Goal: Task Accomplishment & Management: Manage account settings

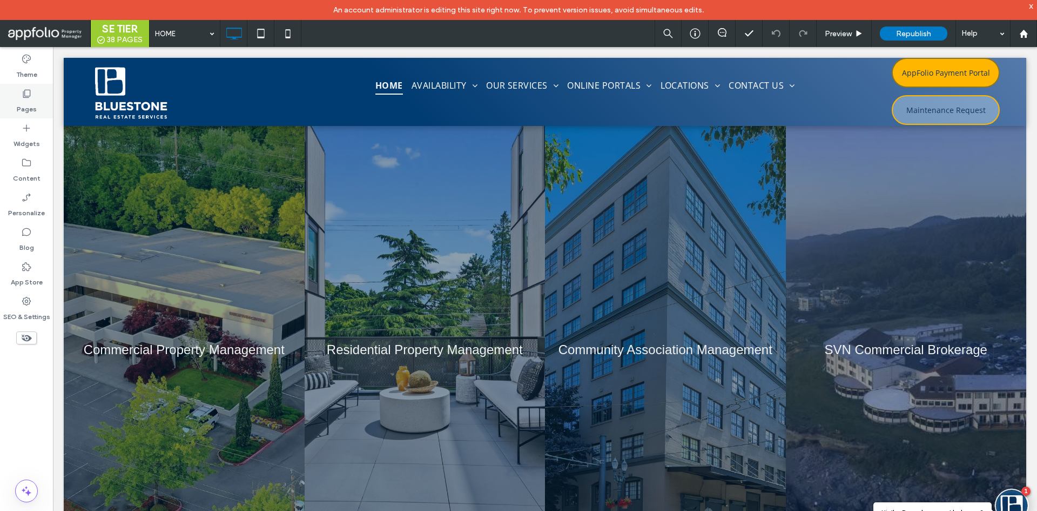
click at [28, 112] on label "Pages" at bounding box center [27, 106] width 20 height 15
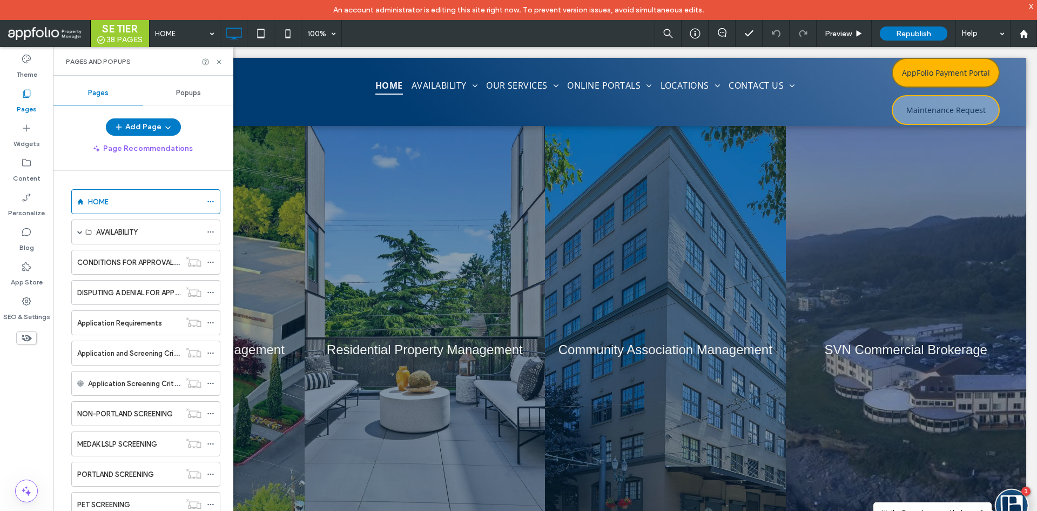
click at [199, 96] on span "Popups" at bounding box center [188, 93] width 25 height 9
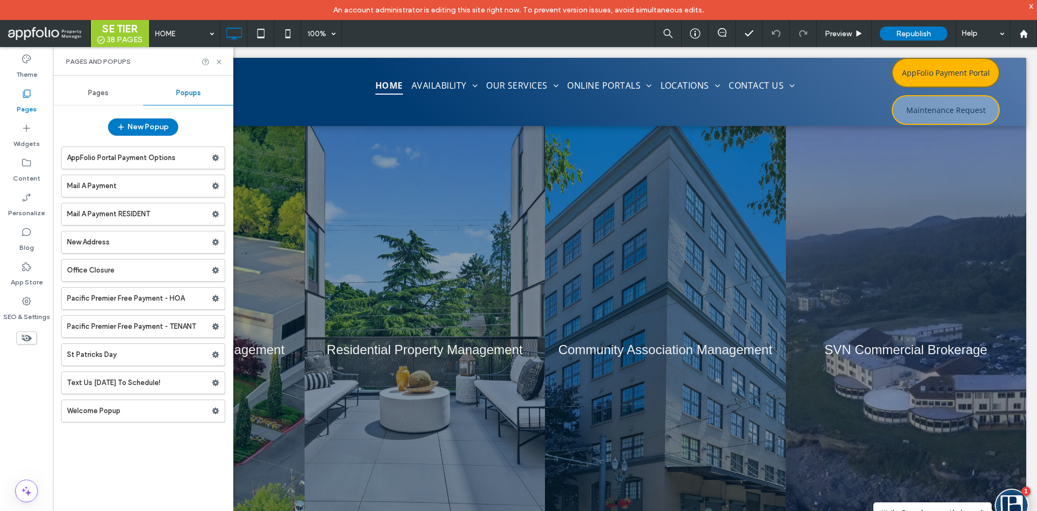
click at [167, 274] on label "Office Closure" at bounding box center [139, 270] width 145 height 22
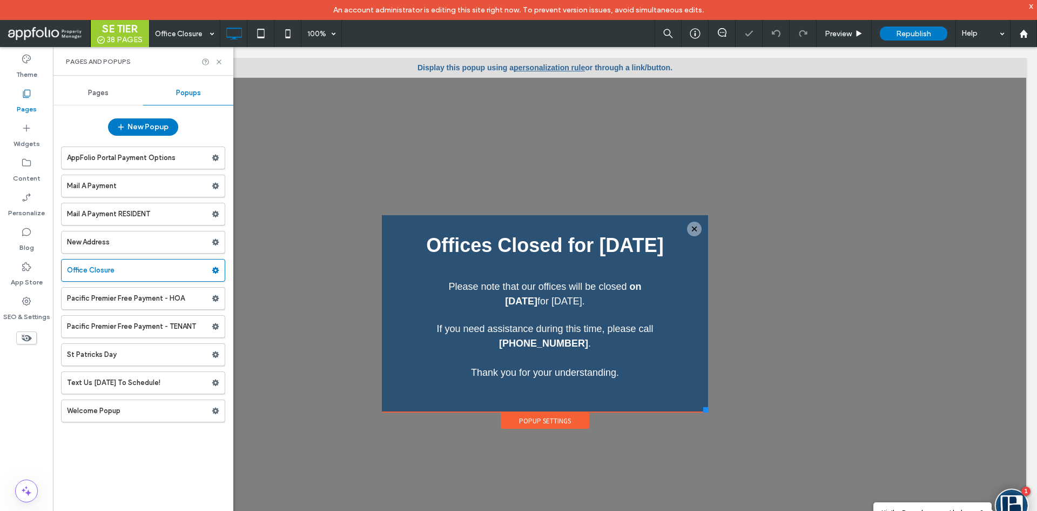
click at [544, 69] on link "personalization rule" at bounding box center [549, 67] width 71 height 9
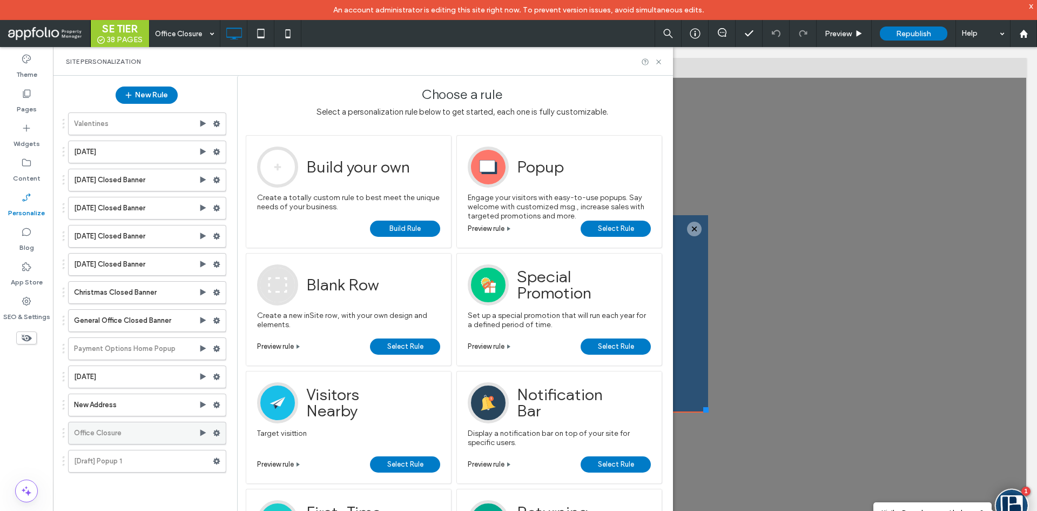
click at [155, 433] on label "Office Closure" at bounding box center [136, 433] width 125 height 22
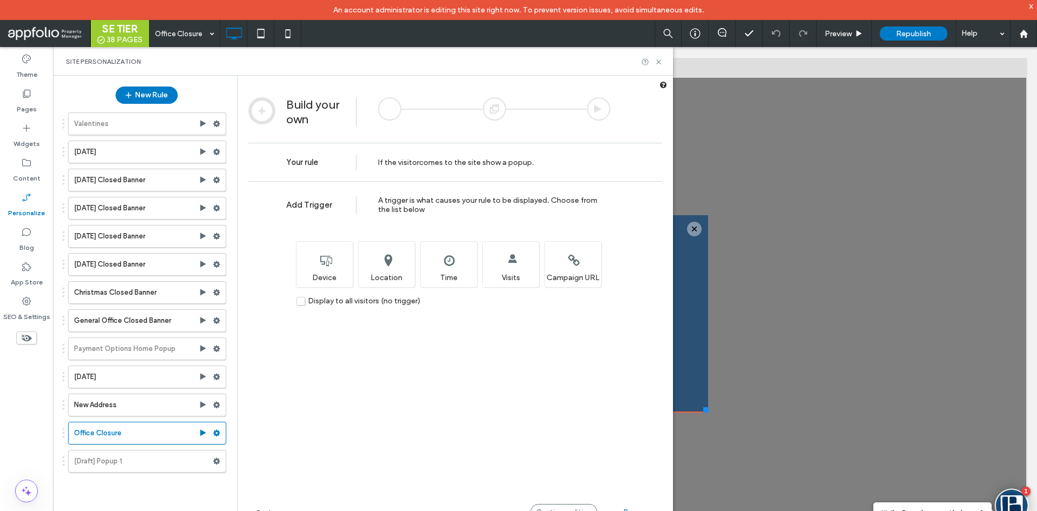
drag, startPoint x: 376, startPoint y: 303, endPoint x: 381, endPoint y: 302, distance: 5.4
click at [379, 303] on span "Display to all visitors (no trigger)" at bounding box center [364, 300] width 112 height 9
click at [394, 297] on span "Display to all visitors (no trigger)" at bounding box center [364, 300] width 112 height 9
click at [460, 260] on div "Set the time and/or date when you want this rule to display. Time" at bounding box center [448, 264] width 57 height 46
click at [352, 302] on span "Display to all visitors (no trigger)" at bounding box center [364, 300] width 112 height 9
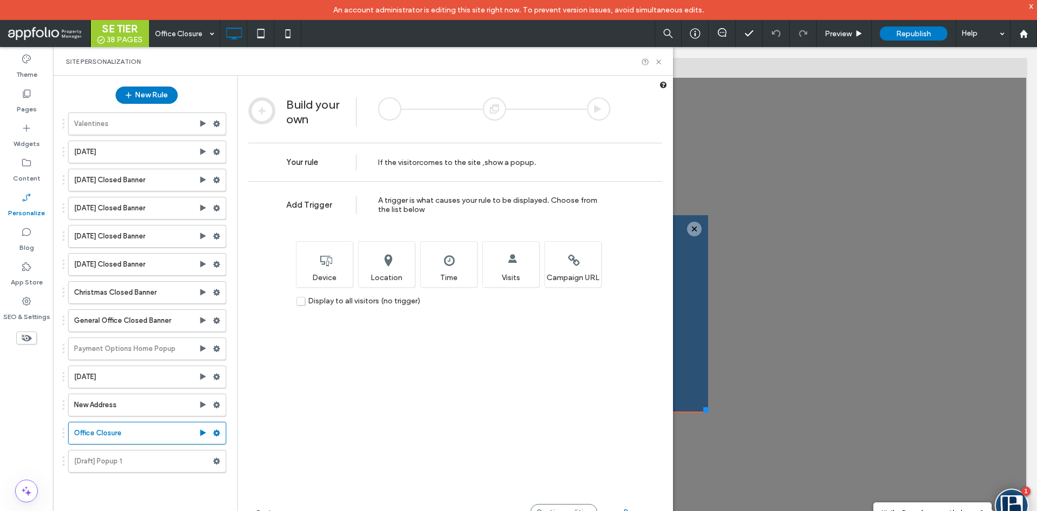
click at [324, 306] on div "Add Trigger A trigger is what causes your rule to be displayed. Choose from the…" at bounding box center [455, 372] width 435 height 382
click at [445, 274] on div "Set the time and/or date when you want this rule to display. Time" at bounding box center [448, 264] width 57 height 46
click at [586, 509] on span "Continue editing" at bounding box center [563, 512] width 55 height 8
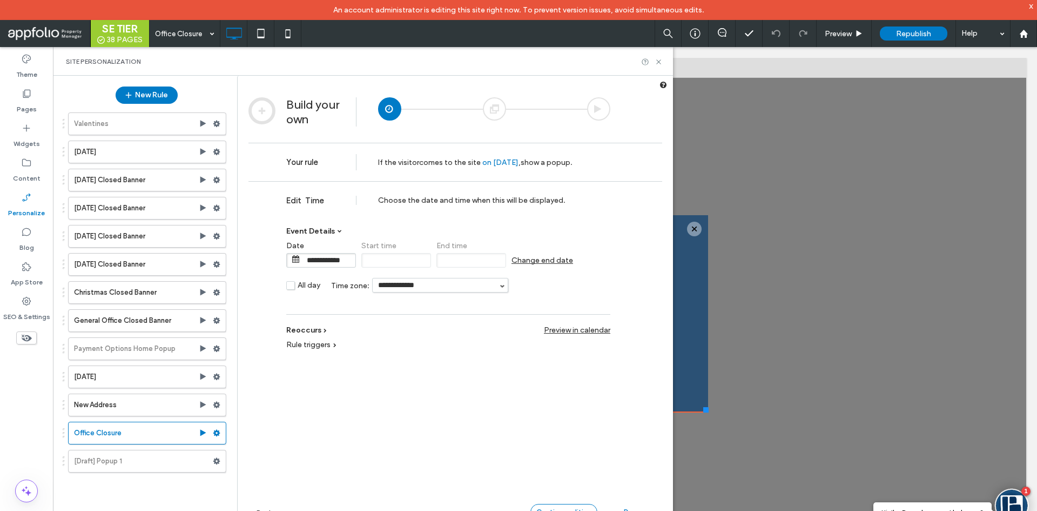
click at [582, 504] on div "Continue editing" at bounding box center [564, 512] width 67 height 16
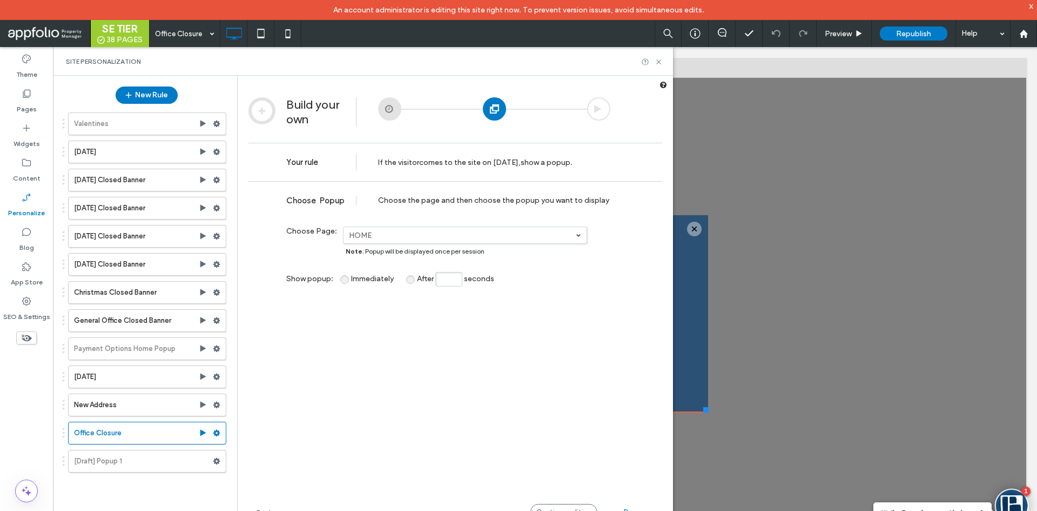
click at [474, 233] on label "HOME" at bounding box center [462, 235] width 227 height 9
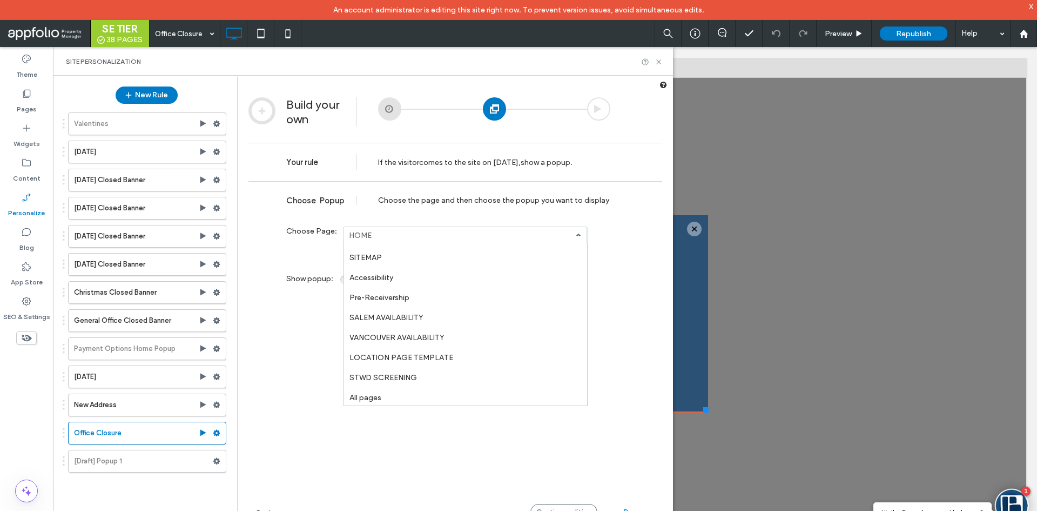
scroll to position [658, 0]
click at [464, 394] on link "All pages" at bounding box center [465, 395] width 243 height 20
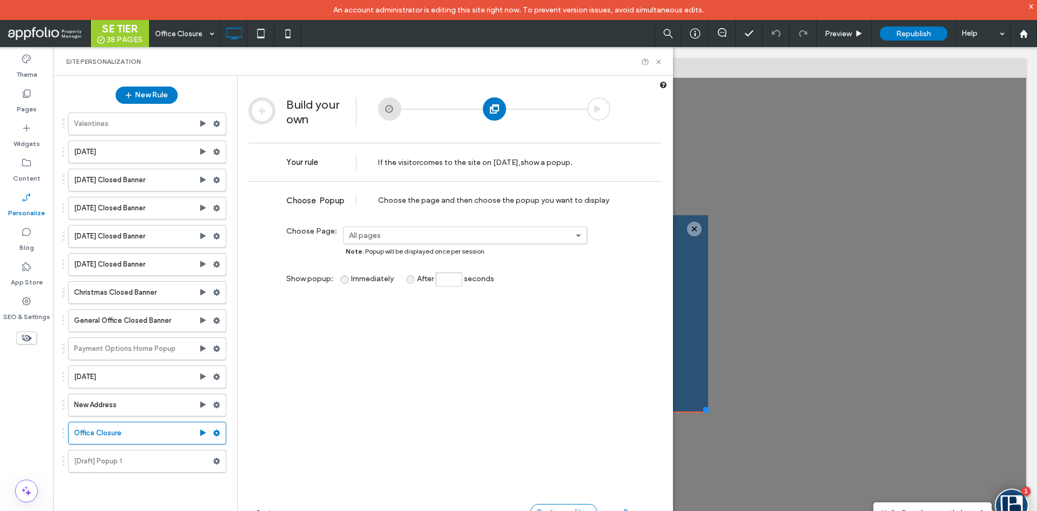
click at [575, 504] on div "Continue editing" at bounding box center [564, 512] width 67 height 16
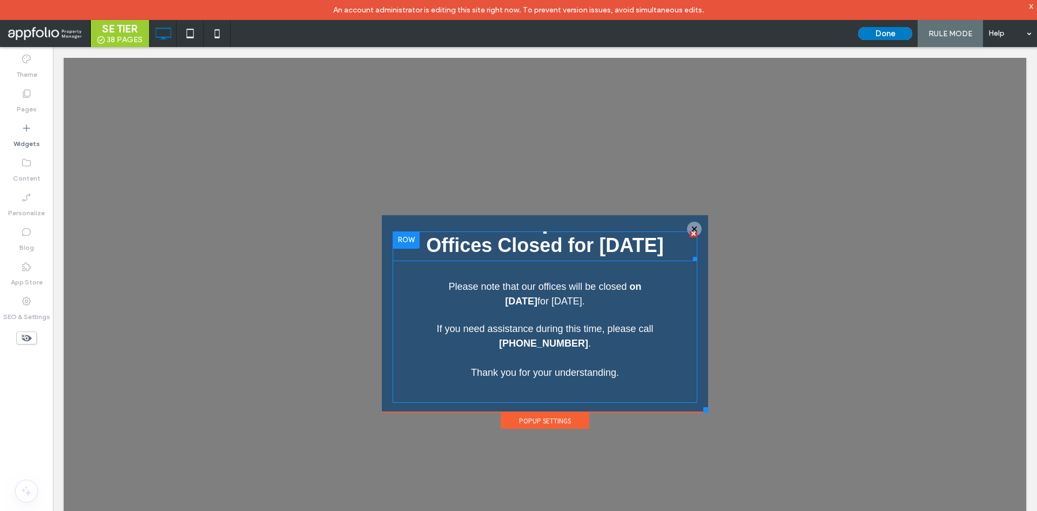
scroll to position [0, 0]
click at [879, 37] on button "Done" at bounding box center [885, 33] width 54 height 13
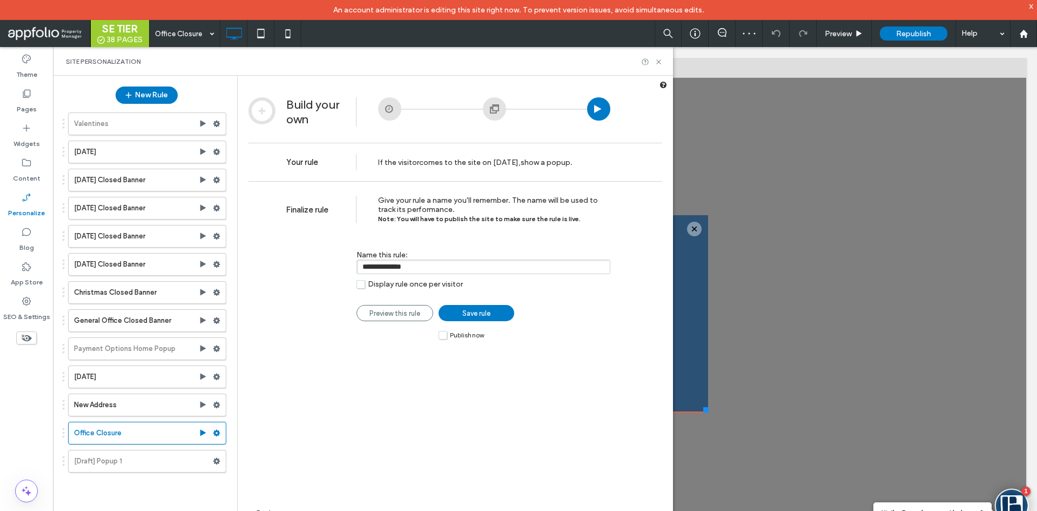
click at [471, 314] on span "Save rule" at bounding box center [476, 313] width 28 height 8
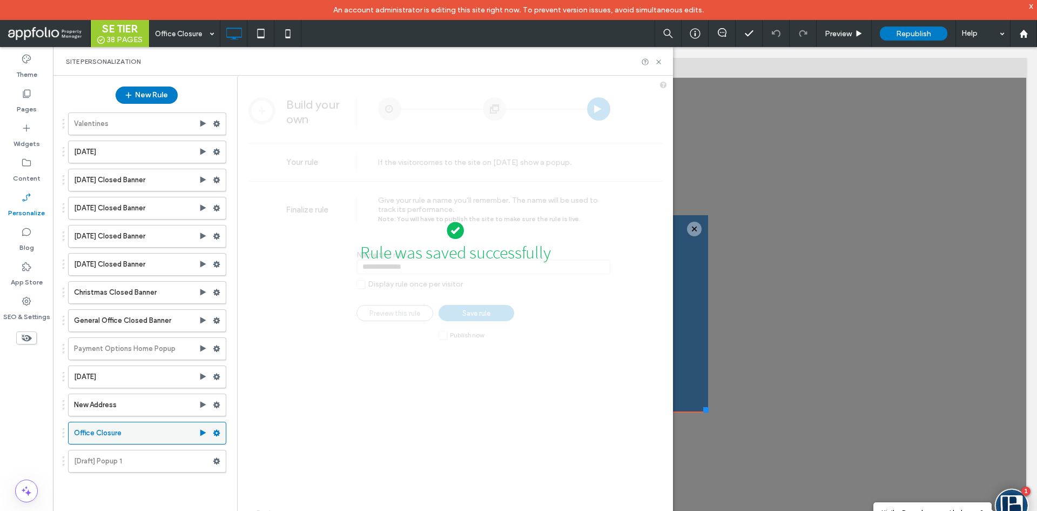
click at [218, 433] on use at bounding box center [216, 433] width 7 height 6
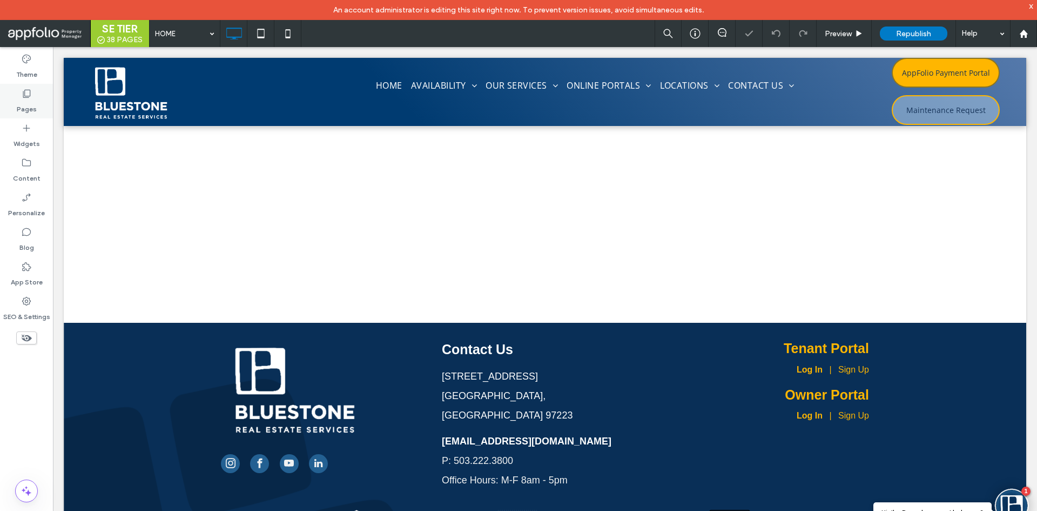
click at [22, 100] on label "Pages" at bounding box center [27, 106] width 20 height 15
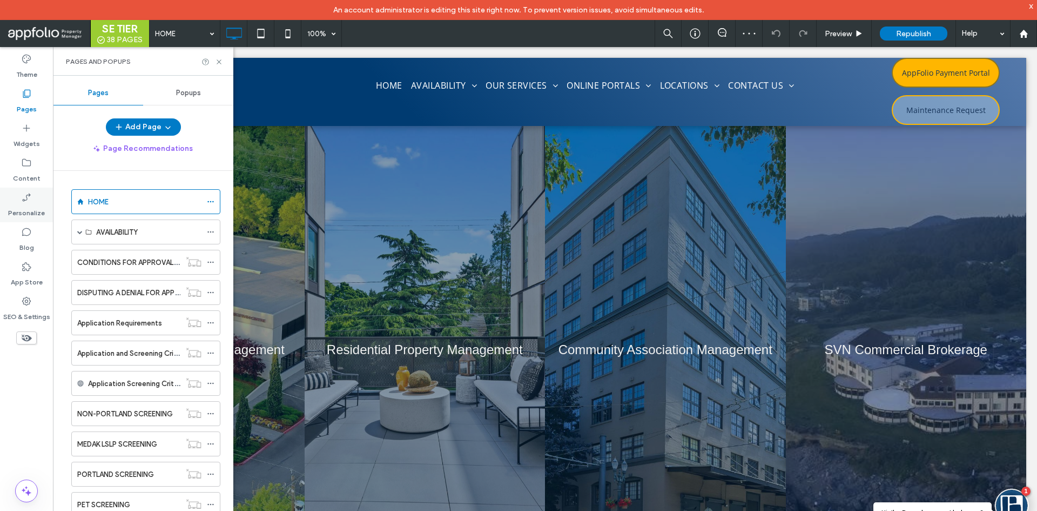
click at [35, 212] on label "Personalize" at bounding box center [26, 210] width 37 height 15
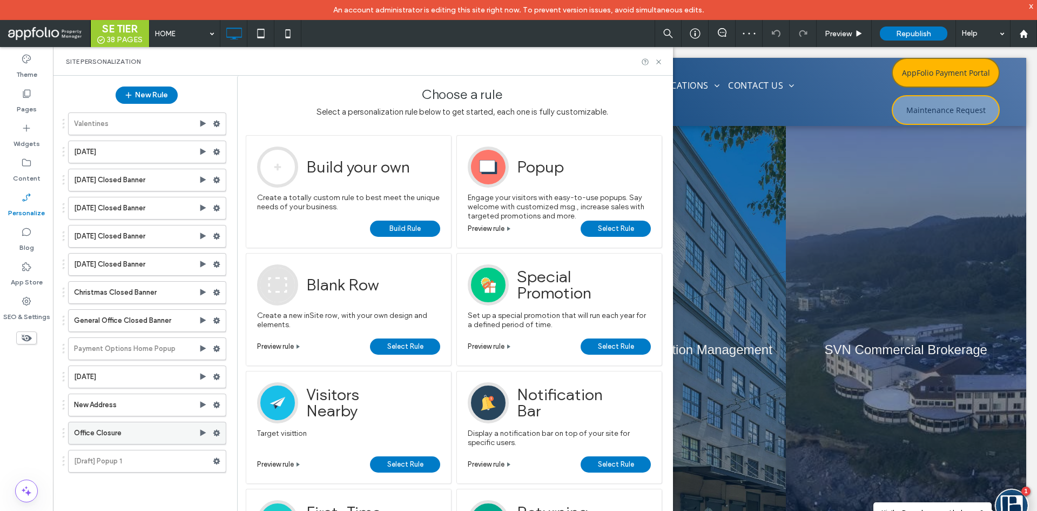
click at [217, 431] on use at bounding box center [216, 433] width 7 height 6
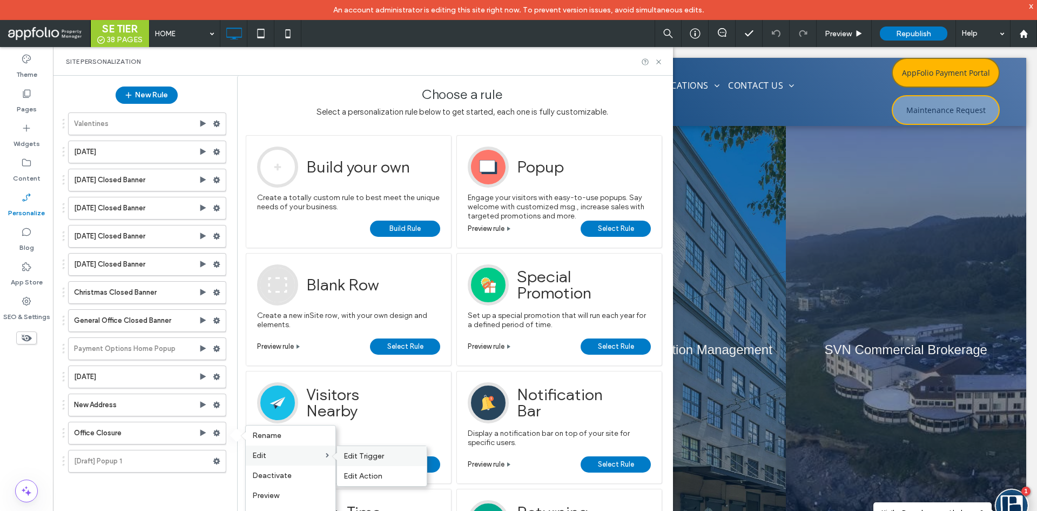
click at [352, 454] on span "Edit Trigger" at bounding box center [364, 455] width 41 height 9
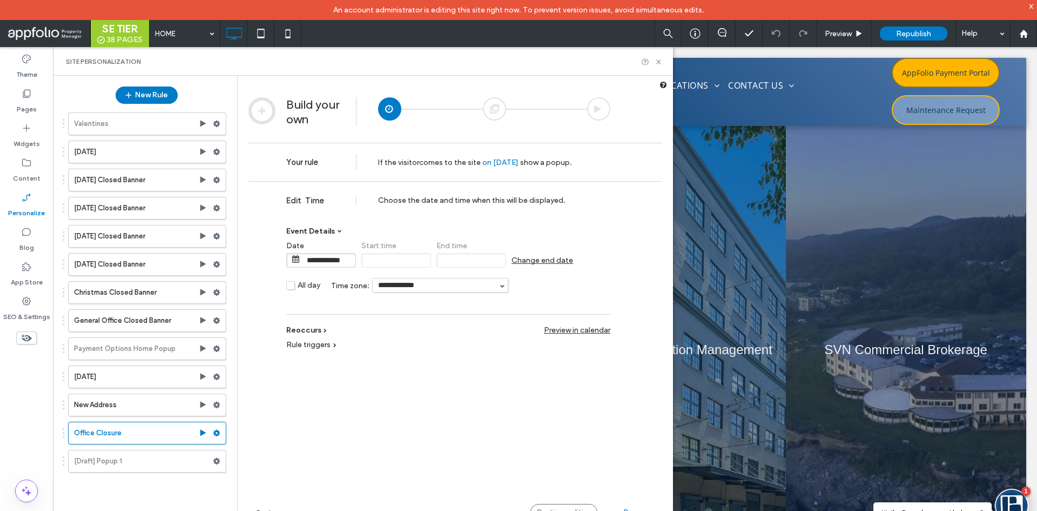
click at [340, 262] on input "**********" at bounding box center [328, 260] width 54 height 14
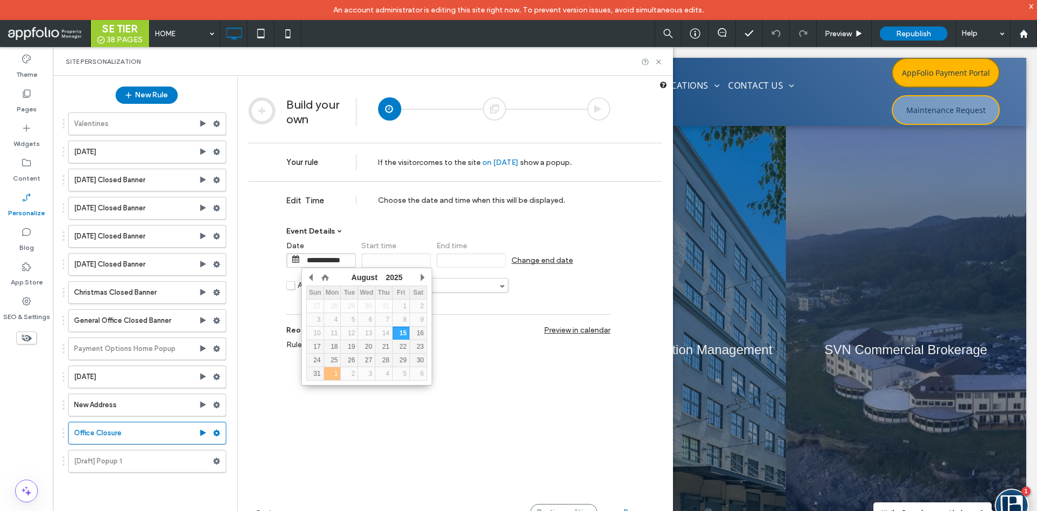
click at [335, 375] on div "1" at bounding box center [332, 374] width 17 height 8
type input "**********"
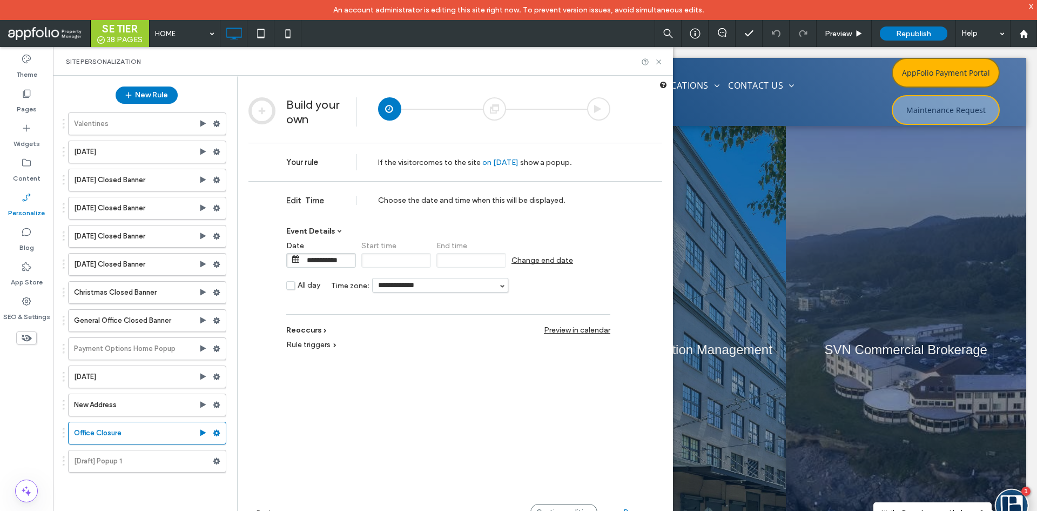
click at [520, 257] on span "Change end date" at bounding box center [543, 260] width 62 height 9
click at [421, 282] on input "**********" at bounding box center [440, 285] width 135 height 14
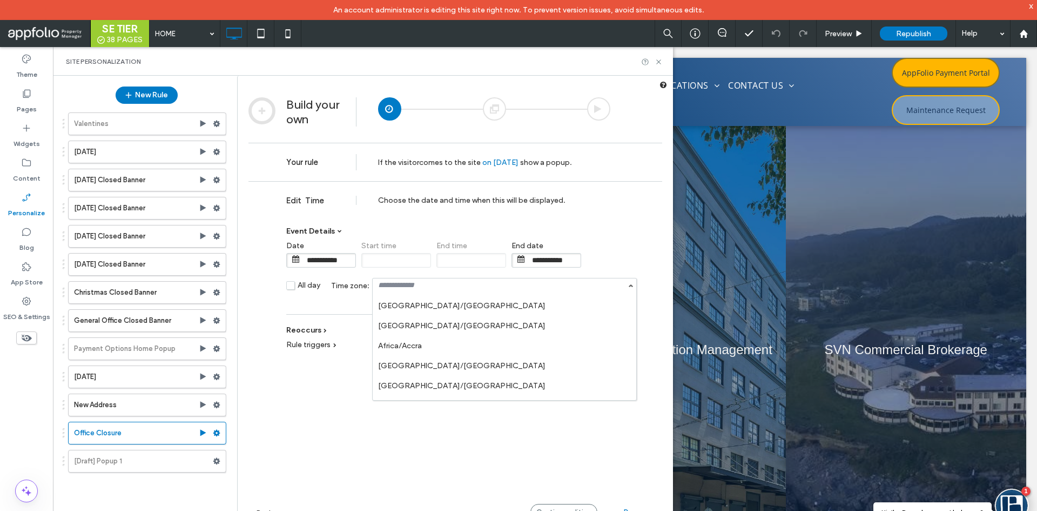
scroll to position [162, 0]
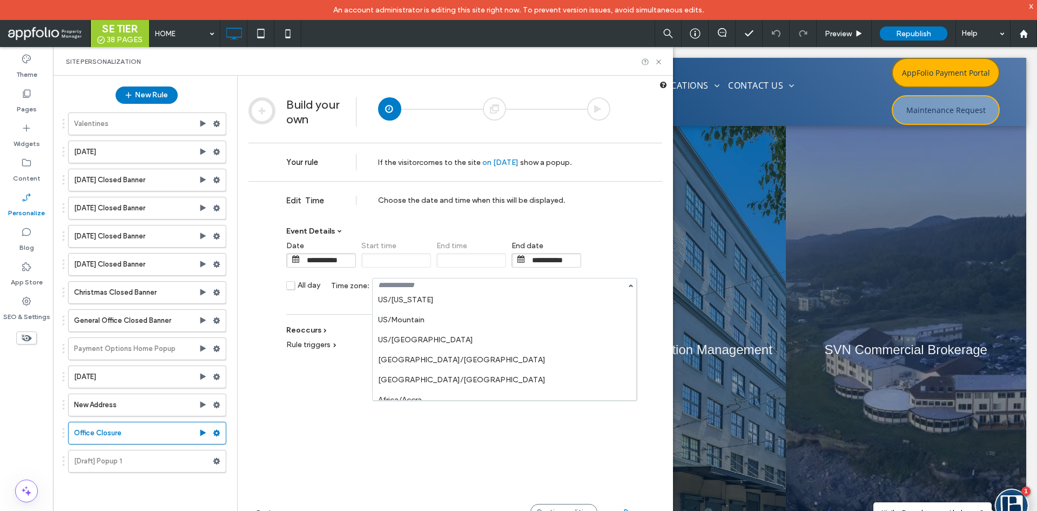
click at [464, 340] on li "US/[GEOGRAPHIC_DATA]" at bounding box center [505, 340] width 264 height 20
type input "**********"
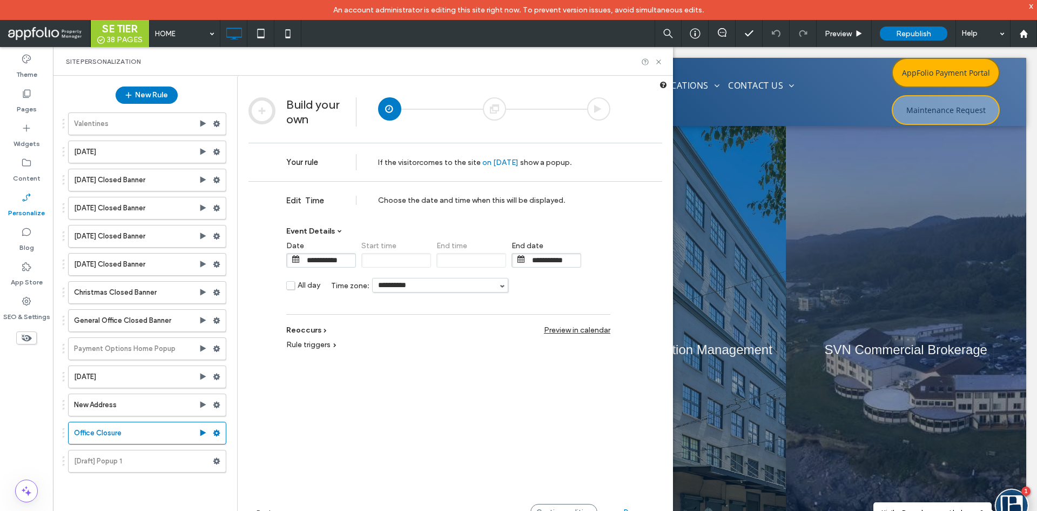
click at [295, 287] on label "All day" at bounding box center [303, 286] width 34 height 12
type input "******"
click at [379, 265] on input "******" at bounding box center [396, 260] width 70 height 15
click at [292, 286] on label "All day" at bounding box center [303, 286] width 34 height 12
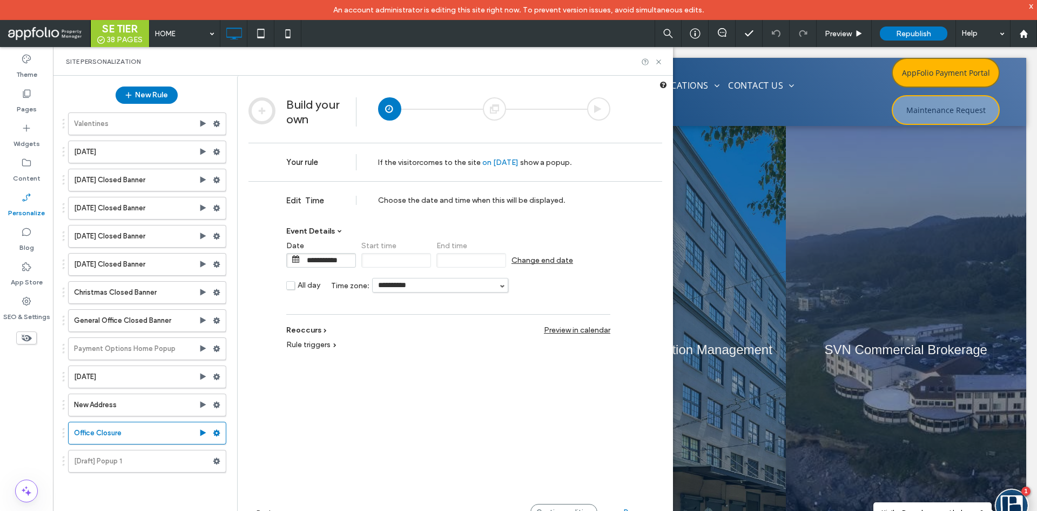
click at [562, 294] on div "**********" at bounding box center [448, 270] width 324 height 68
click at [623, 508] on div "Done" at bounding box center [632, 512] width 59 height 16
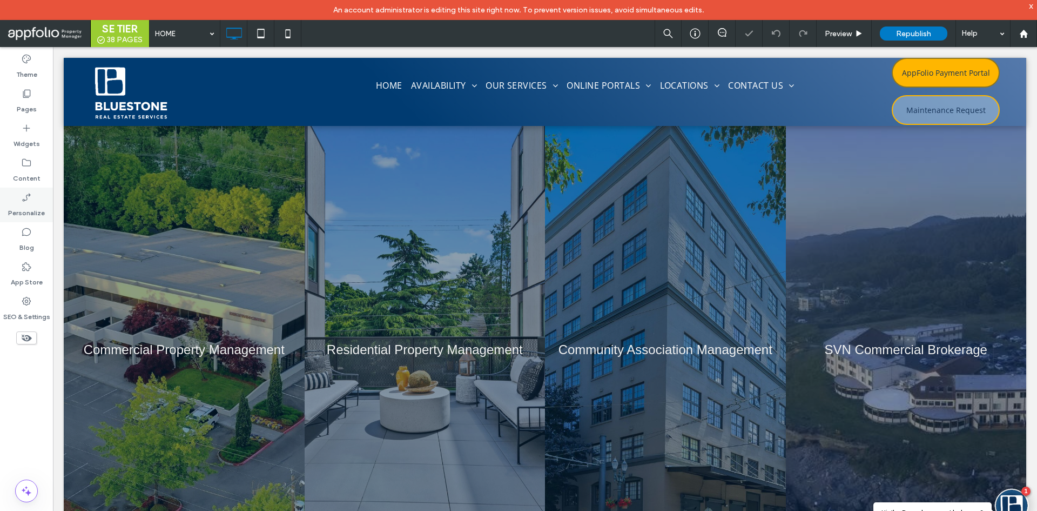
click at [29, 209] on label "Personalize" at bounding box center [26, 210] width 37 height 15
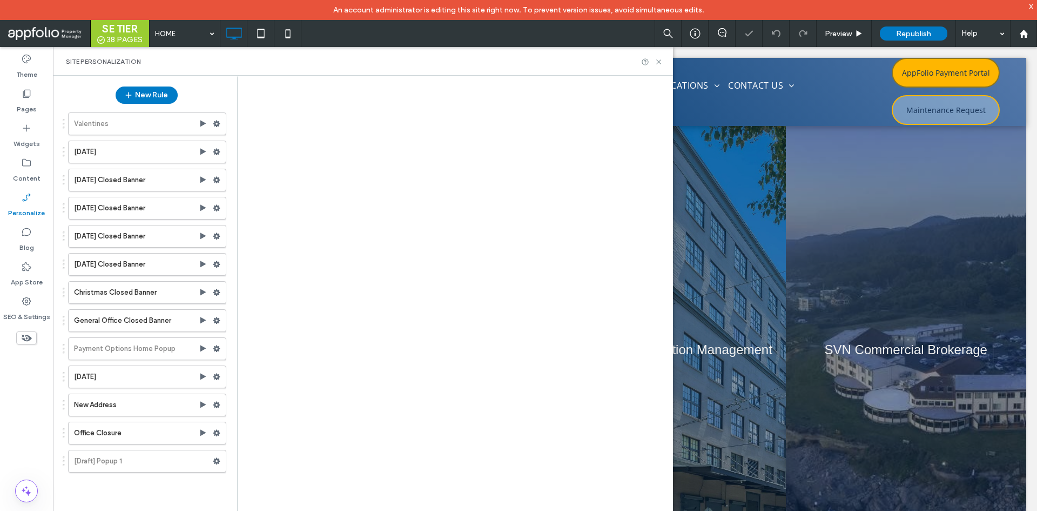
scroll to position [0, 0]
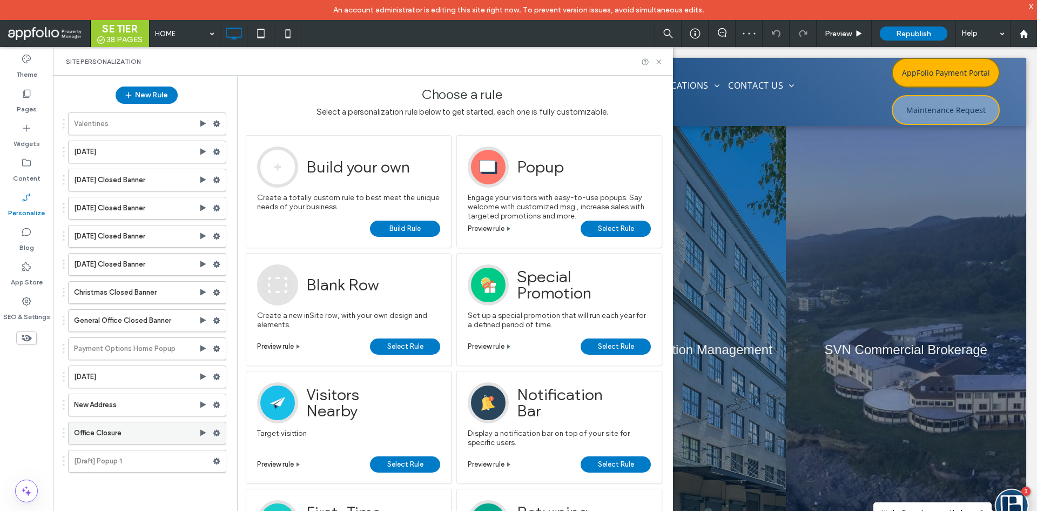
click at [217, 432] on use at bounding box center [216, 433] width 7 height 6
click at [175, 489] on div "Valentines [DATE] [DATE] Closed Banner [DATE] Closed Banner [DATE] Closed Banne…" at bounding box center [141, 314] width 170 height 415
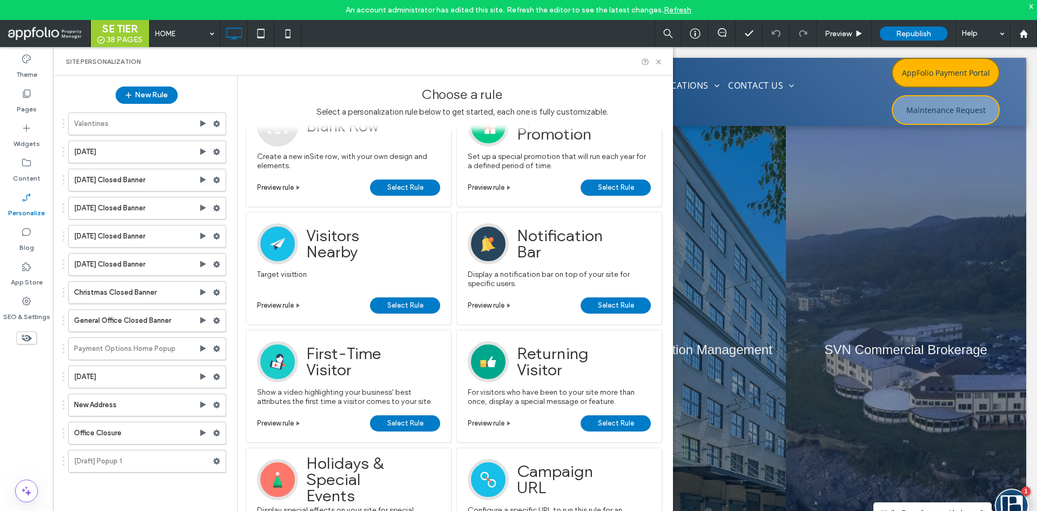
scroll to position [162, 0]
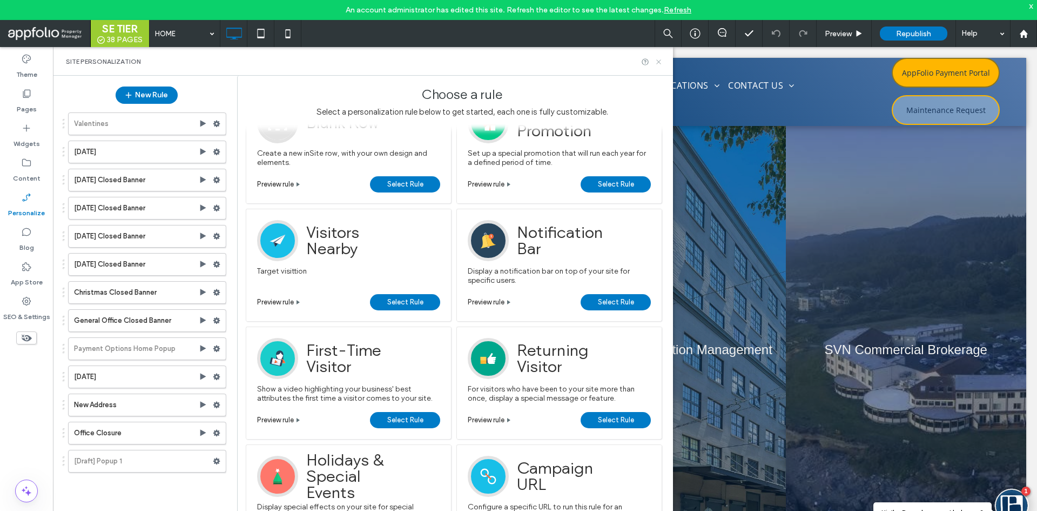
click at [661, 65] on icon at bounding box center [659, 62] width 8 height 8
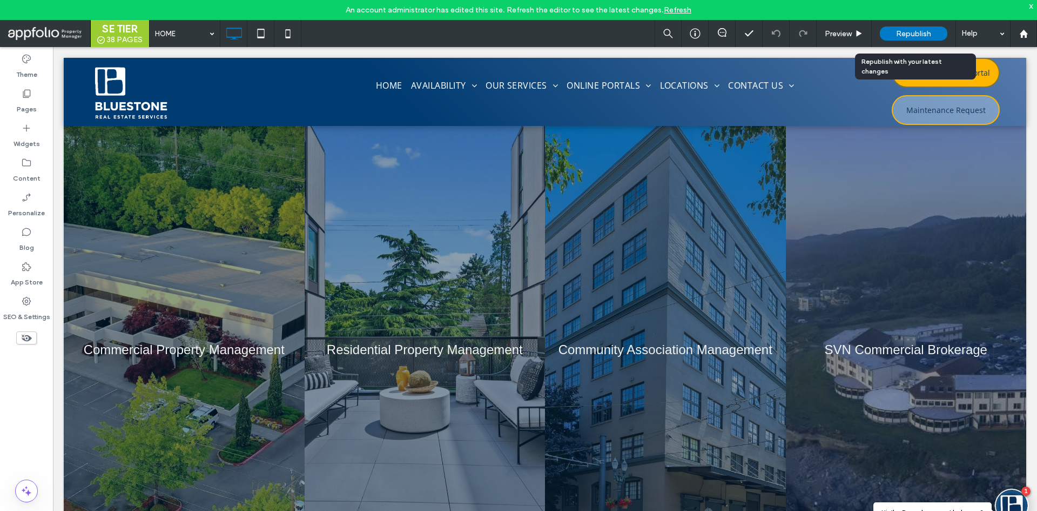
click at [907, 38] on div "Republish" at bounding box center [914, 33] width 68 height 14
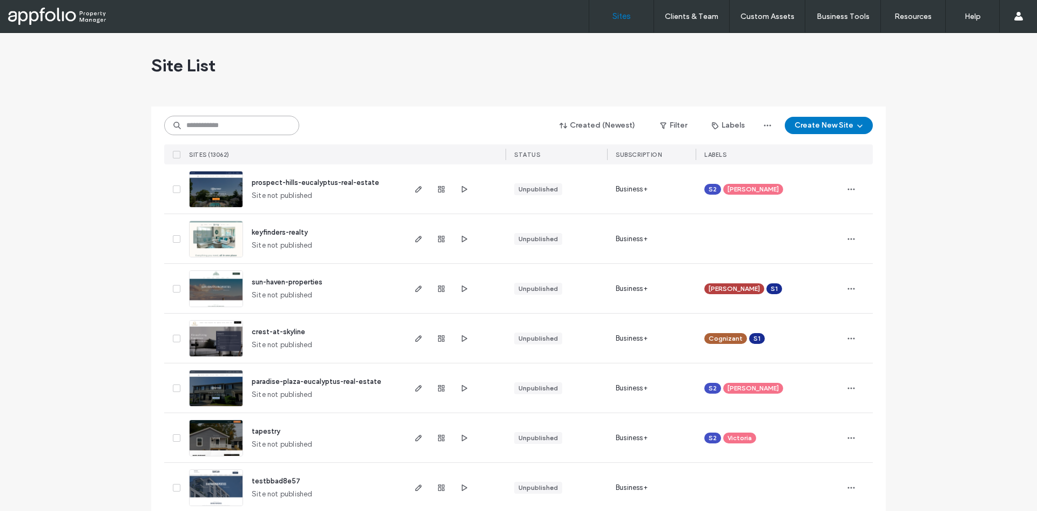
click at [264, 124] on input at bounding box center [231, 125] width 135 height 19
paste input "**********"
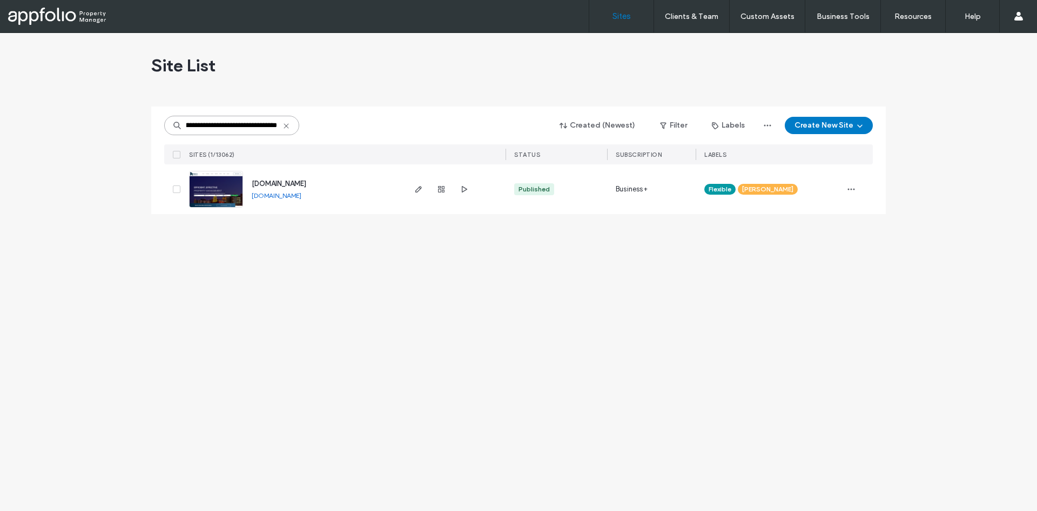
type input "**********"
drag, startPoint x: 215, startPoint y: 186, endPoint x: 192, endPoint y: 193, distance: 23.6
click at [192, 193] on img at bounding box center [216, 207] width 53 height 73
